Goal: Transaction & Acquisition: Purchase product/service

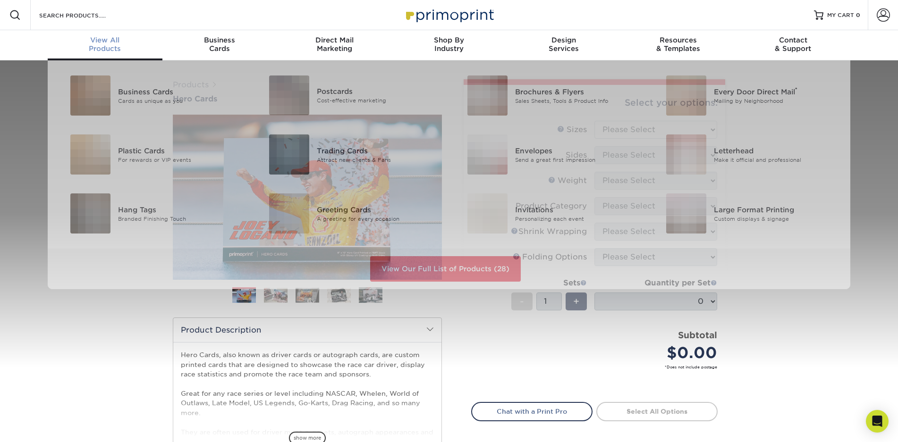
click at [113, 49] on div "View All Products" at bounding box center [105, 44] width 115 height 17
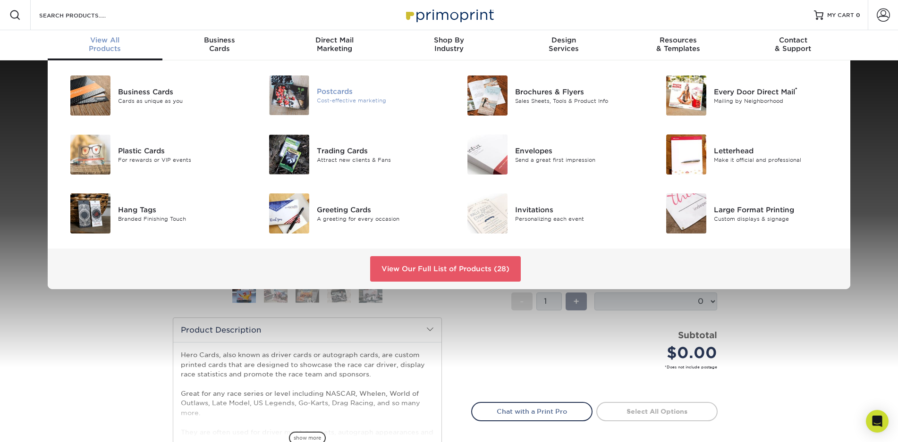
click at [339, 99] on div "Cost-effective marketing" at bounding box center [379, 101] width 125 height 8
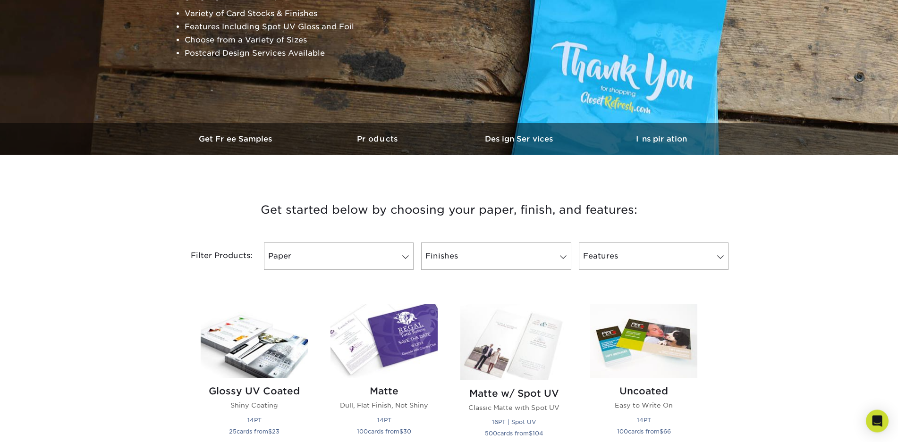
scroll to position [193, 0]
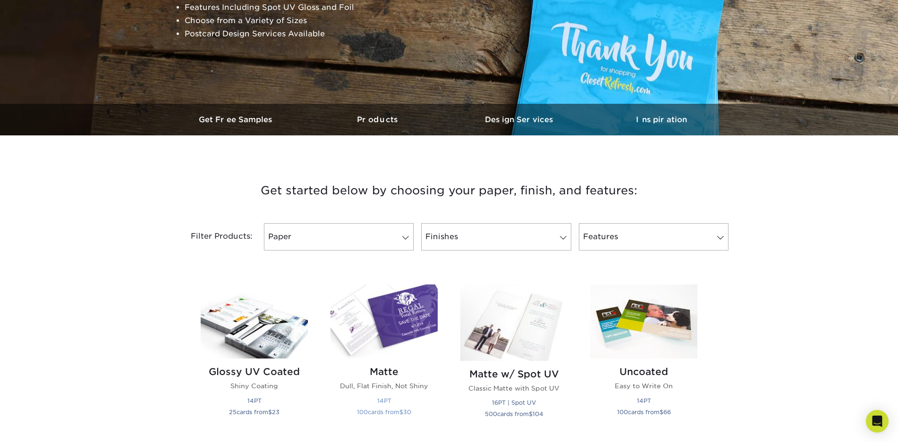
click at [402, 327] on img at bounding box center [384, 322] width 107 height 74
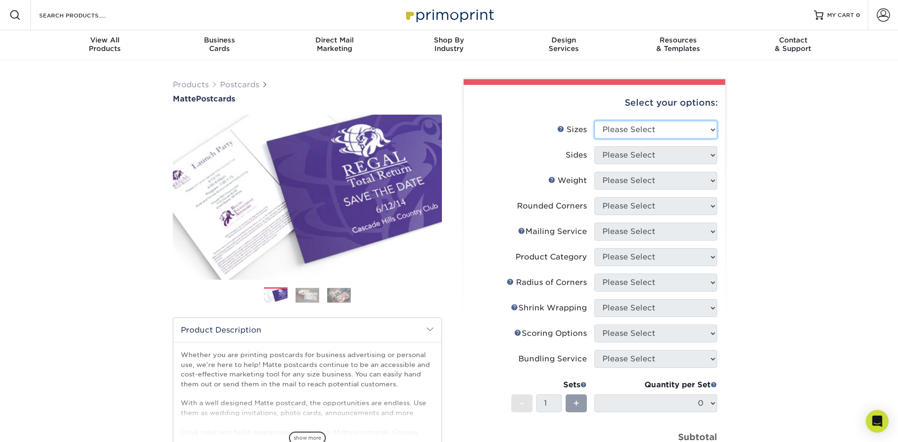
click at [595, 121] on select "Please Select 1.5" x 7" 2" x 4" 2" x 6" 2" x 7" 2" x 8" 2.12" x 5.5" 2.125" x 5…" at bounding box center [656, 130] width 123 height 18
select select "5.00x7.00"
click option "5" x 7"" at bounding box center [0, 0] width 0 height 0
click at [595, 146] on select "Please Select Print Both Sides Print Front Only" at bounding box center [656, 155] width 123 height 18
select select "13abbda7-1d64-4f25-8bb2-c179b224825d"
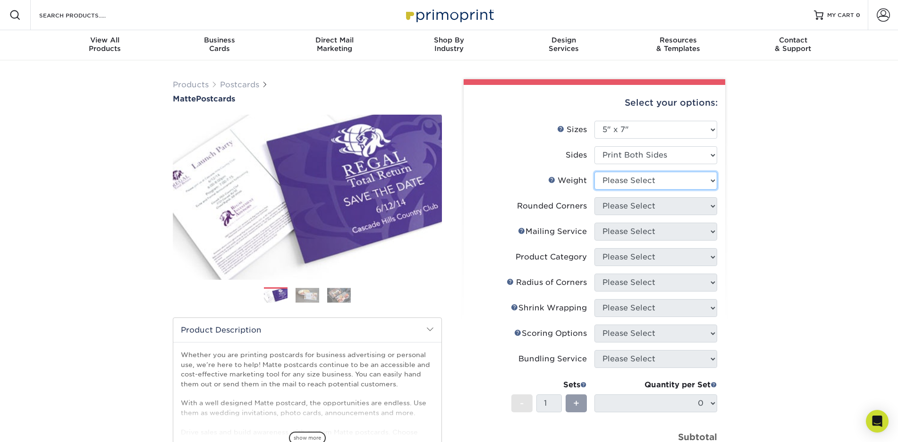
click at [595, 172] on select "Please Select 14PT 16PT" at bounding box center [656, 181] width 123 height 18
select select "14PT"
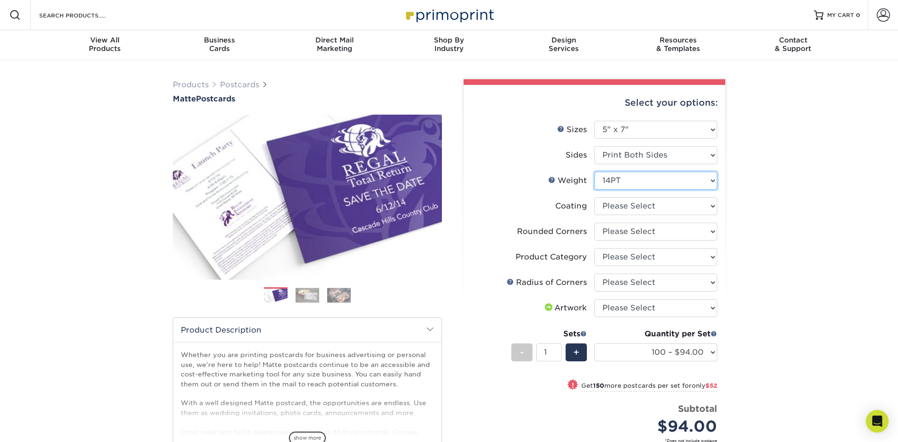
click at [595, 172] on select "Please Select 14PT 16PT" at bounding box center [656, 181] width 123 height 18
click option "14PT" at bounding box center [0, 0] width 0 height 0
click at [595, 197] on select at bounding box center [656, 206] width 123 height 18
select select "121bb7b5-3b4d-429f-bd8d-bbf80e953313"
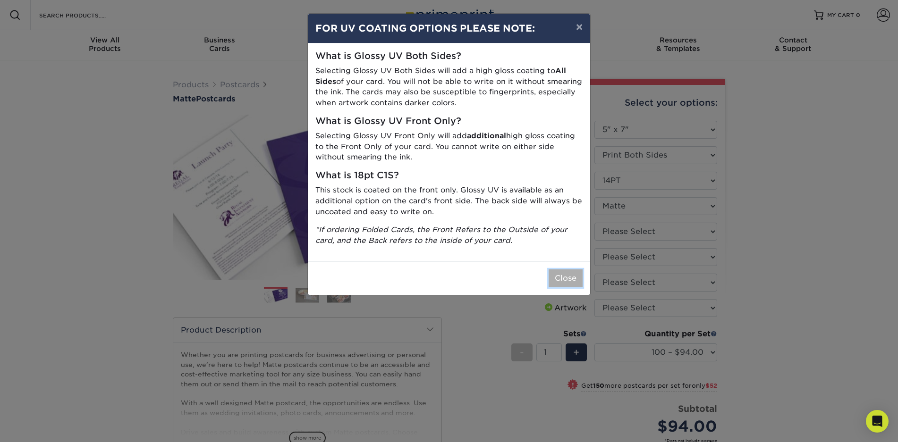
click at [565, 281] on button "Close" at bounding box center [566, 279] width 34 height 18
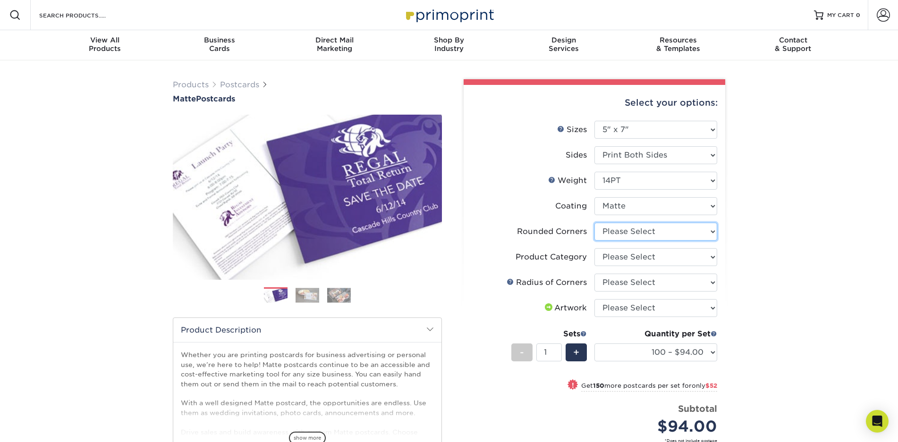
click at [595, 223] on select "Please Select Yes - Round 4 Corners No" at bounding box center [656, 232] width 123 height 18
select select "0"
click option "No" at bounding box center [0, 0] width 0 height 0
select select
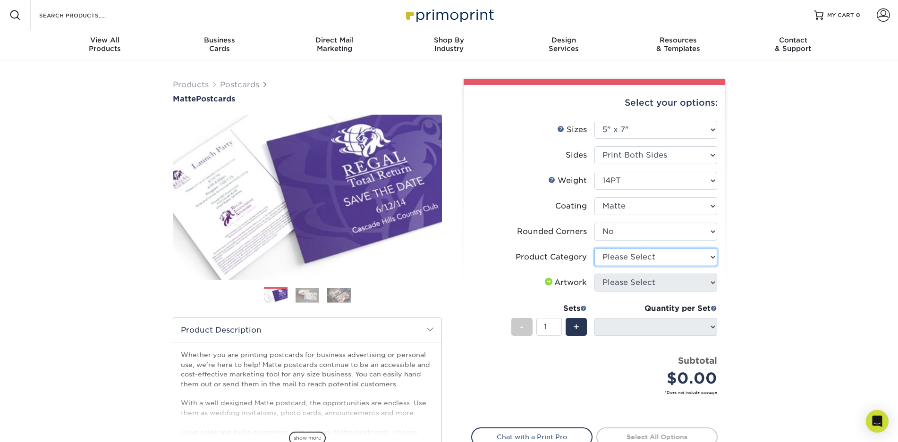
click at [595, 248] on select "Please Select Postcards" at bounding box center [656, 257] width 123 height 18
select select "9b7272e0-d6c8-4c3c-8e97-d3a1bcdab858"
click option "Postcards" at bounding box center [0, 0] width 0 height 0
